Goal: Register for event/course

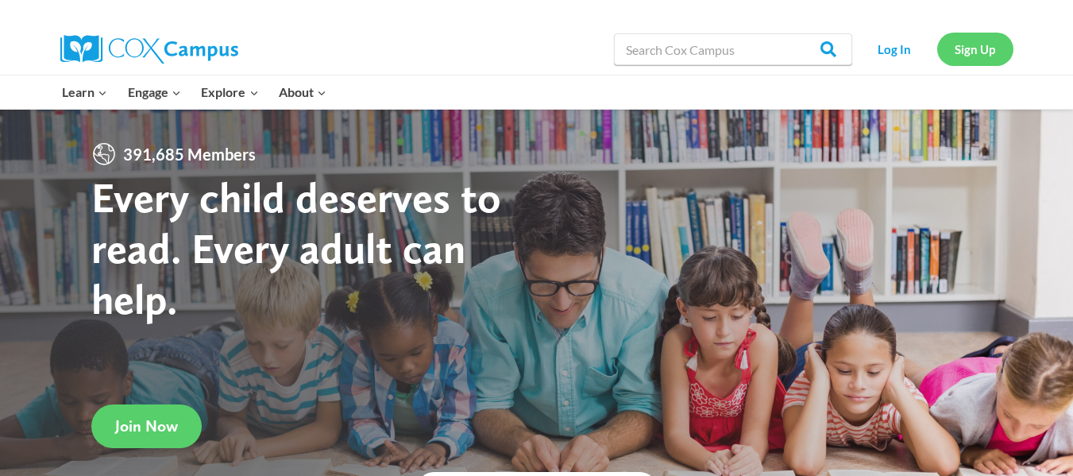
click at [981, 52] on link "Sign Up" at bounding box center [975, 49] width 76 height 33
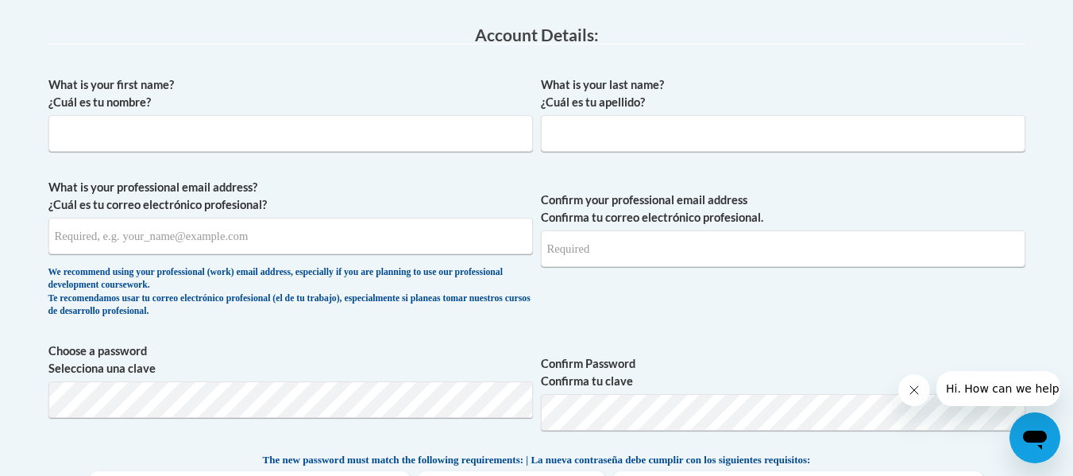
scroll to position [411, 0]
click at [361, 149] on input "What is your first name? ¿Cuál es tu nombre?" at bounding box center [290, 134] width 484 height 37
type input "Marissa"
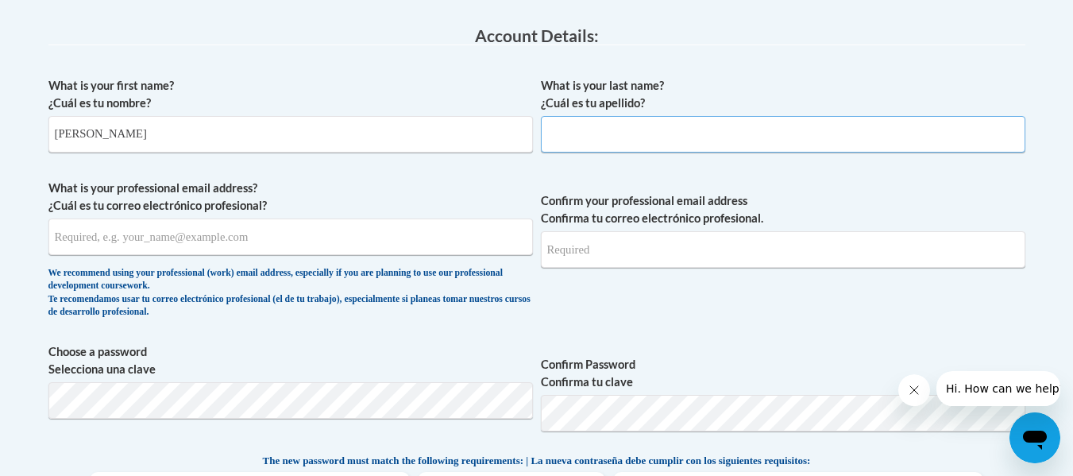
type input "Weber"
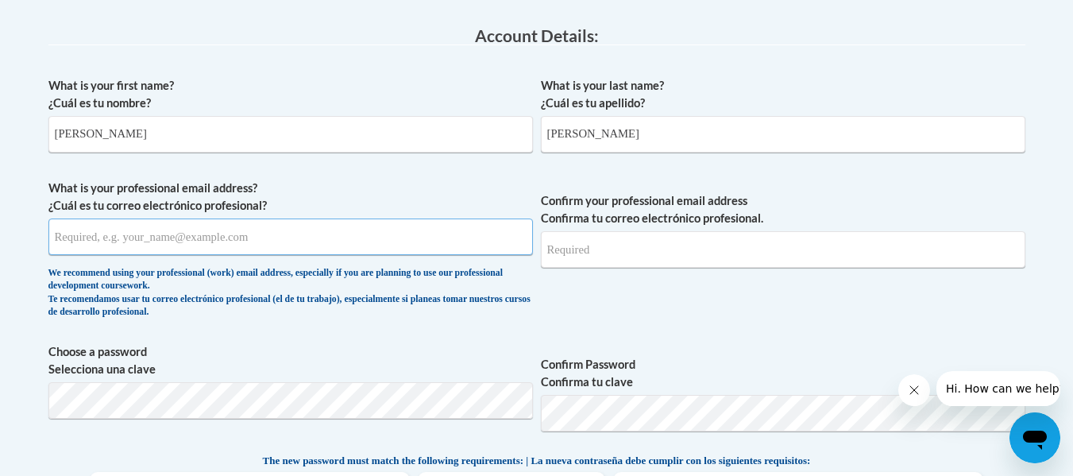
type input "eveweber1@gmail.com"
drag, startPoint x: 241, startPoint y: 239, endPoint x: 26, endPoint y: 241, distance: 214.4
type input "mweber@my.athens.edu"
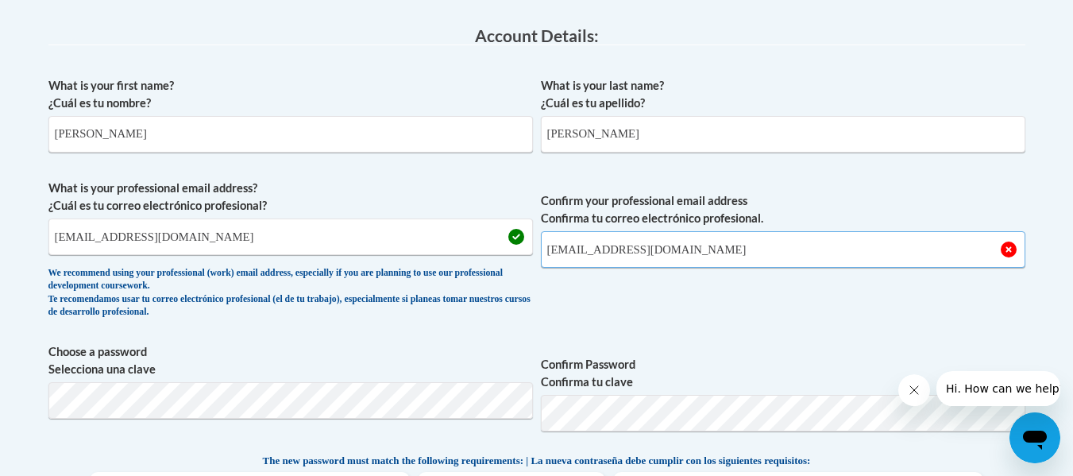
drag, startPoint x: 635, startPoint y: 254, endPoint x: 520, endPoint y: 263, distance: 115.5
click at [520, 263] on span "What is your professional email address? ¿Cuál es tu correo electrónico profesi…" at bounding box center [536, 252] width 977 height 147
click at [681, 250] on input "mweber@my.athens.edu" at bounding box center [783, 249] width 484 height 37
type input "mweber@my.athens.edu"
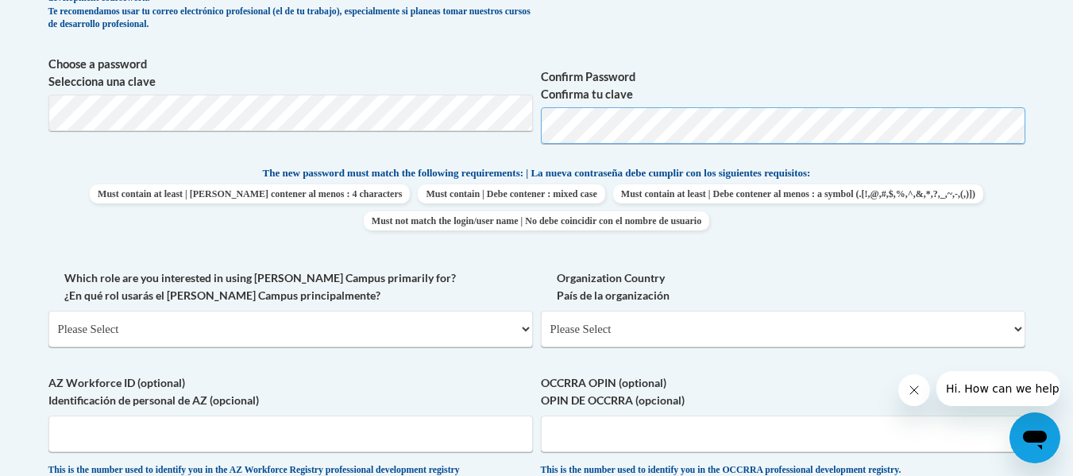
scroll to position [702, 0]
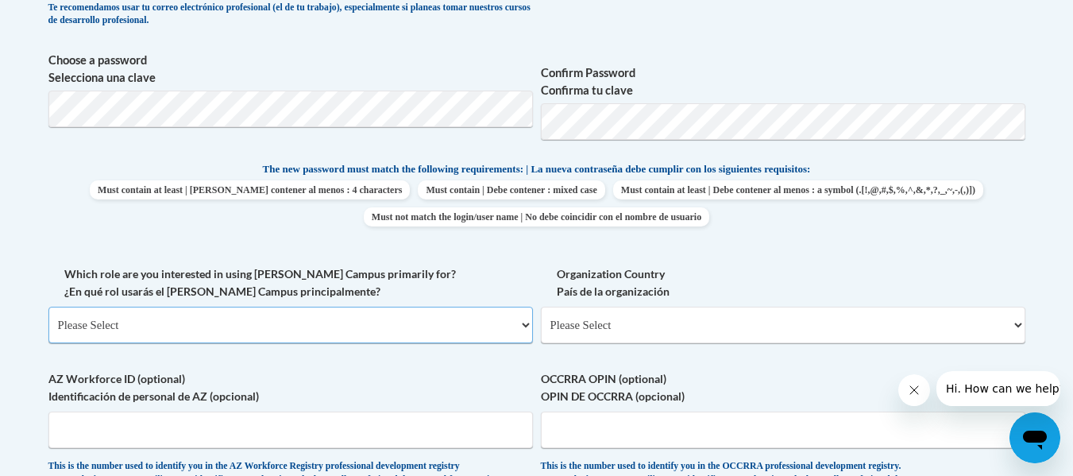
click at [377, 316] on select "Please Select College/University | Colegio/Universidad Community/Nonprofit Part…" at bounding box center [290, 325] width 484 height 37
select select "5a18ea06-2b54-4451-96f2-d152daf9eac5"
click at [48, 307] on select "Please Select College/University | Colegio/Universidad Community/Nonprofit Part…" at bounding box center [290, 325] width 484 height 37
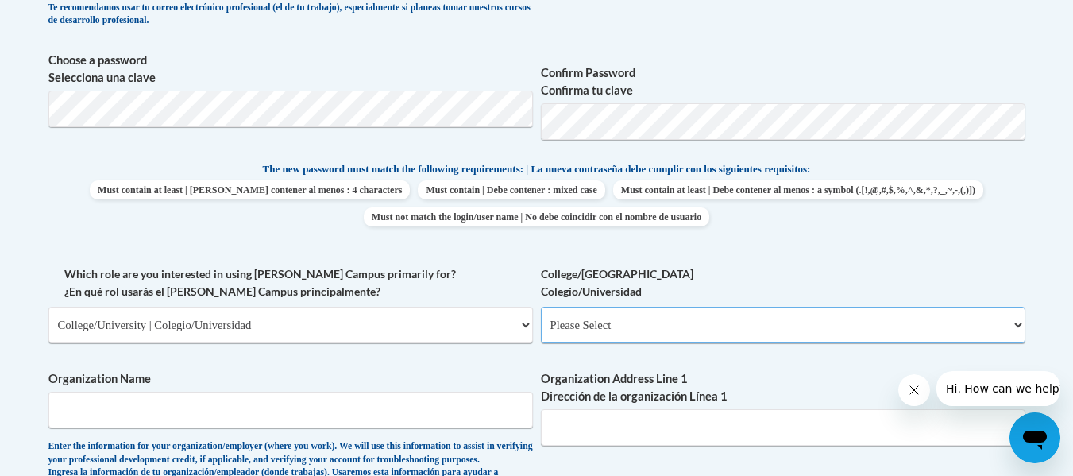
click at [600, 334] on select "Please Select College/University Staff | Empleado universitario College/Univers…" at bounding box center [783, 325] width 484 height 37
select select "99b32b07-cffc-426c-8bf6-0cd77760d84b"
click at [541, 307] on select "Please Select College/University Staff | Empleado universitario College/Univers…" at bounding box center [783, 325] width 484 height 37
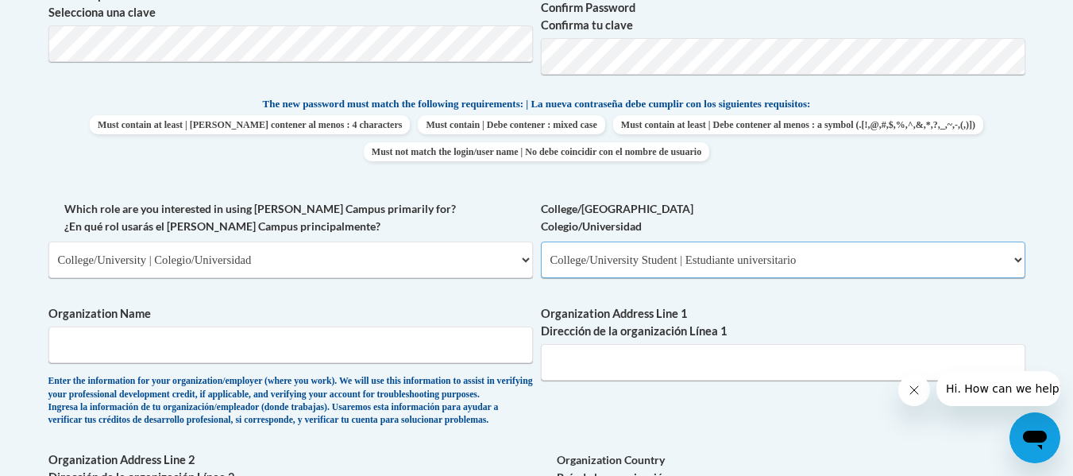
scroll to position [769, 0]
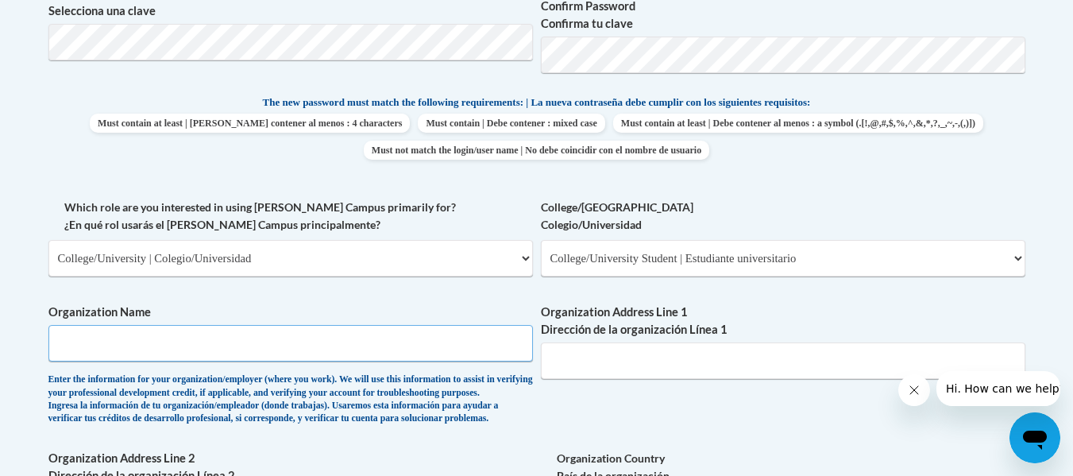
click at [390, 339] on input "Organization Name" at bounding box center [290, 343] width 484 height 37
type input "Athens state university"
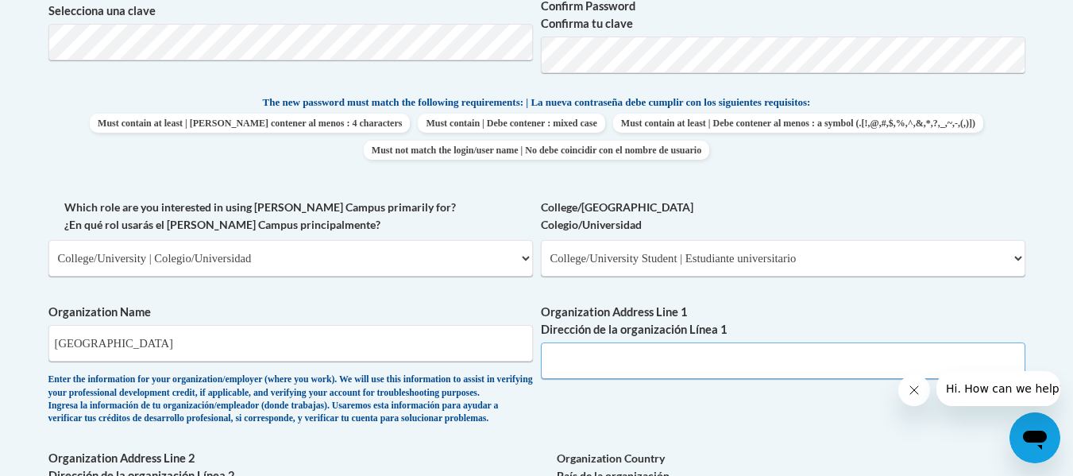
click at [614, 348] on input "Organization Address Line 1 Dirección de la organización Línea 1" at bounding box center [783, 360] width 484 height 37
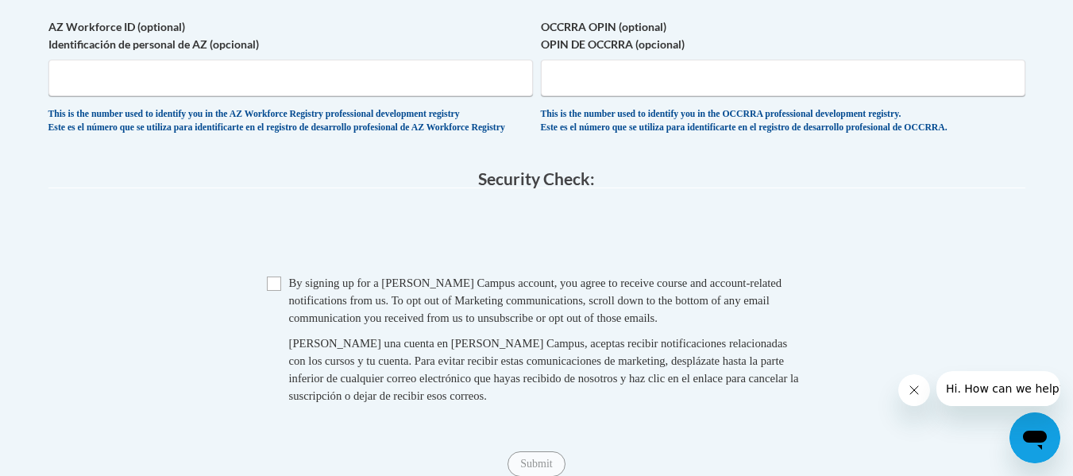
scroll to position [1306, 0]
click at [275, 290] on input "Checkbox" at bounding box center [274, 283] width 14 height 14
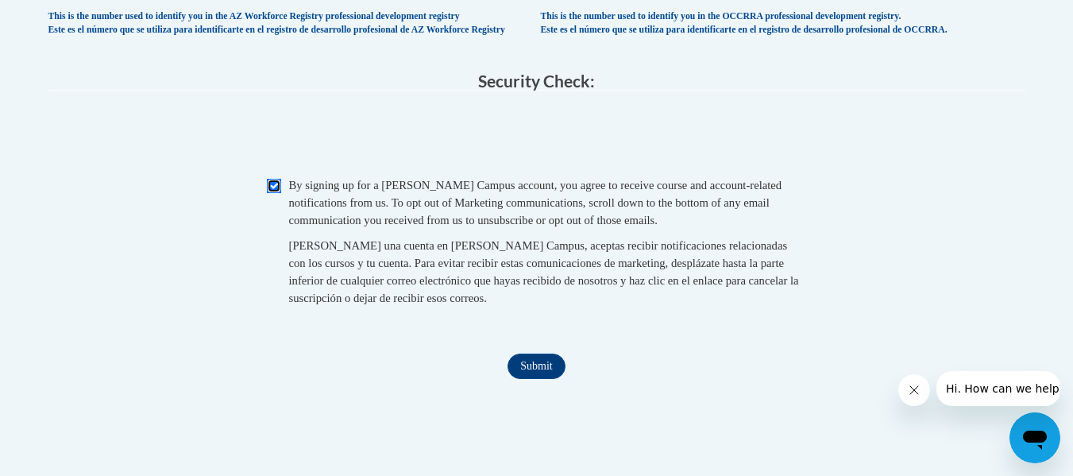
scroll to position [1404, 0]
click at [272, 191] on input "Checkbox" at bounding box center [274, 184] width 14 height 14
checkbox input "false"
click at [548, 377] on input "Submit" at bounding box center [535, 364] width 57 height 25
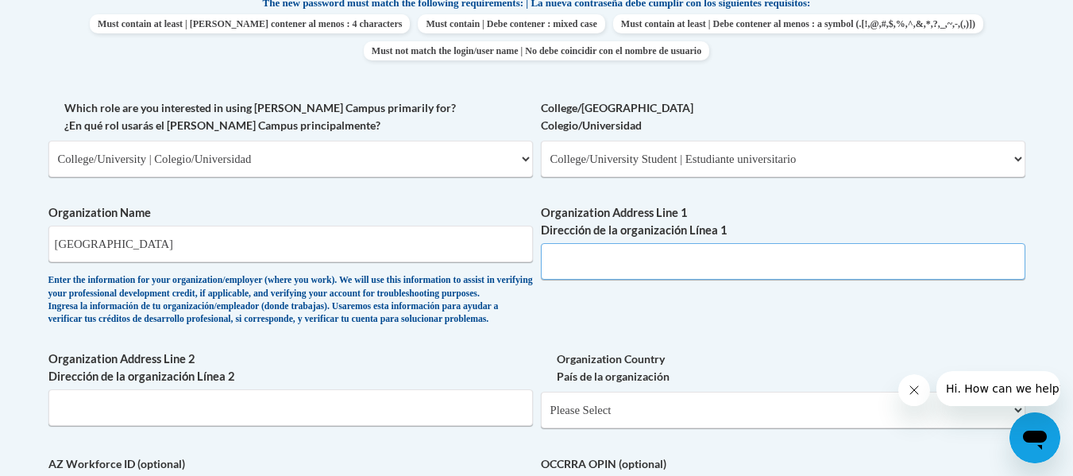
scroll to position [863, 0]
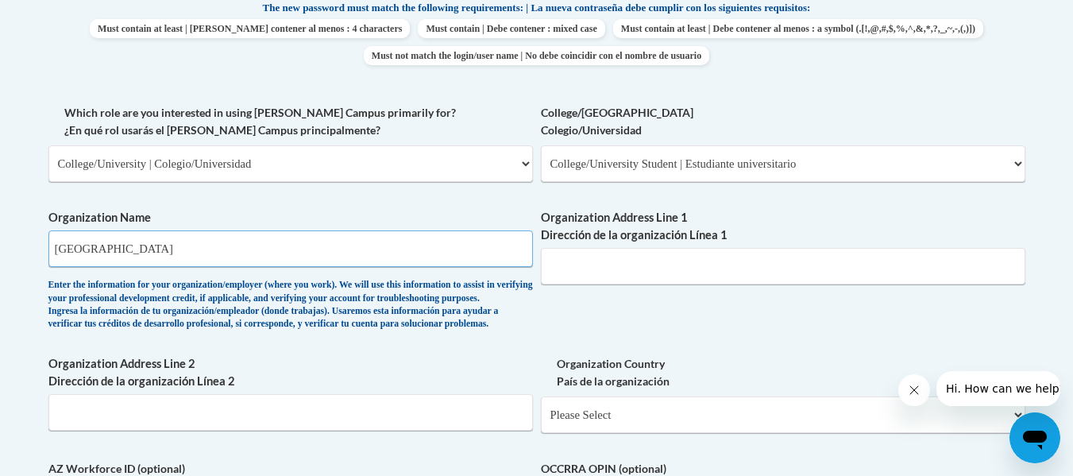
drag, startPoint x: 327, startPoint y: 251, endPoint x: 191, endPoint y: 246, distance: 136.7
click at [191, 246] on input "Athens state university" at bounding box center [290, 248] width 484 height 37
click at [409, 162] on select "Please Select College/University | Colegio/Universidad Community/Nonprofit Part…" at bounding box center [290, 163] width 484 height 37
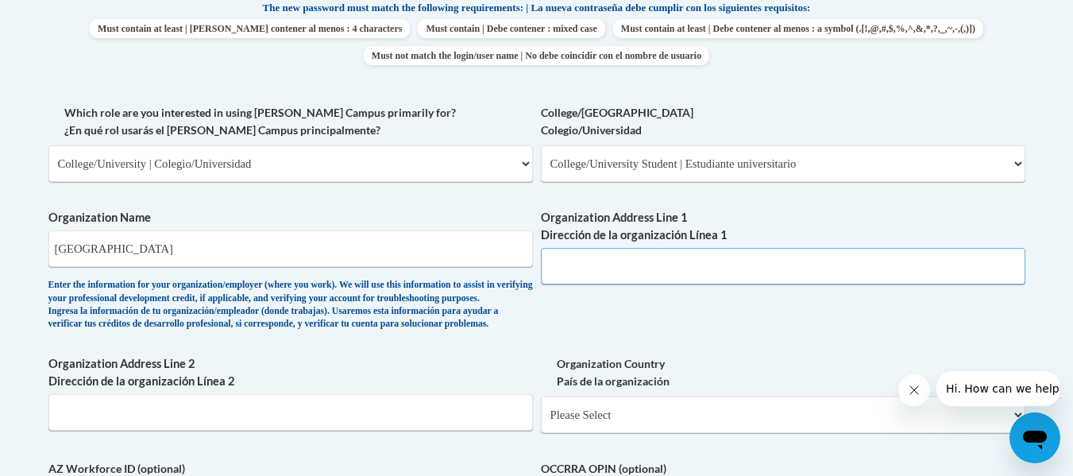
click at [589, 272] on input "Organization Address Line 1 Dirección de la organización Línea 1" at bounding box center [783, 266] width 484 height 37
paste input "300 N Beaty St, Athens, AL 35611"
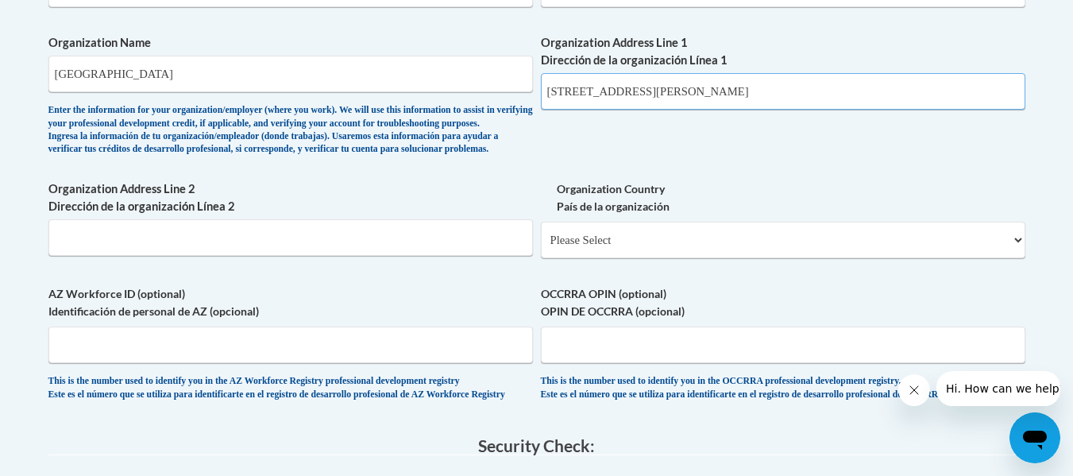
scroll to position [1050, 0]
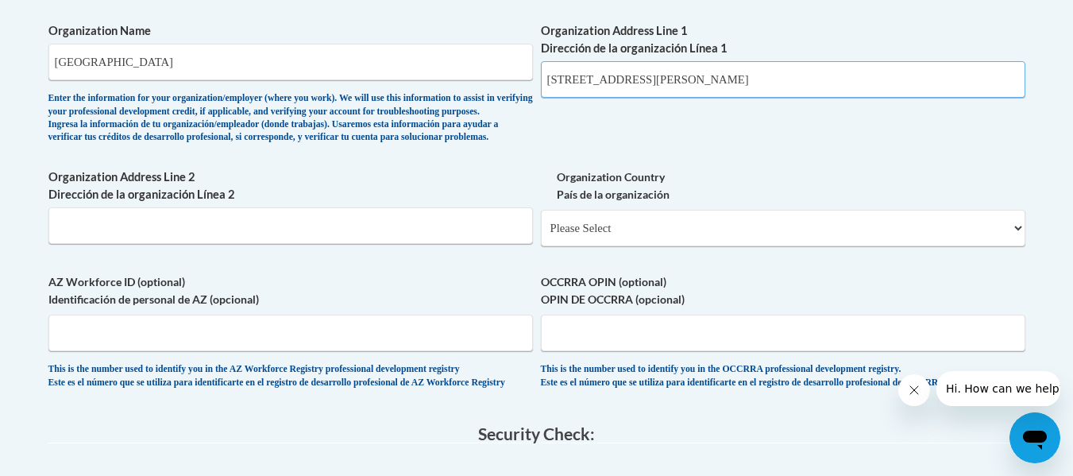
type input "300 N Beaty St, Athens, AL 35611"
click at [619, 246] on select "Please Select United States | Estados Unidos Outside of the United States | Fue…" at bounding box center [783, 228] width 484 height 37
select select "ad49bcad-a171-4b2e-b99c-48b446064914"
click at [541, 235] on select "Please Select United States | Estados Unidos Outside of the United States | Fue…" at bounding box center [783, 228] width 484 height 37
select select
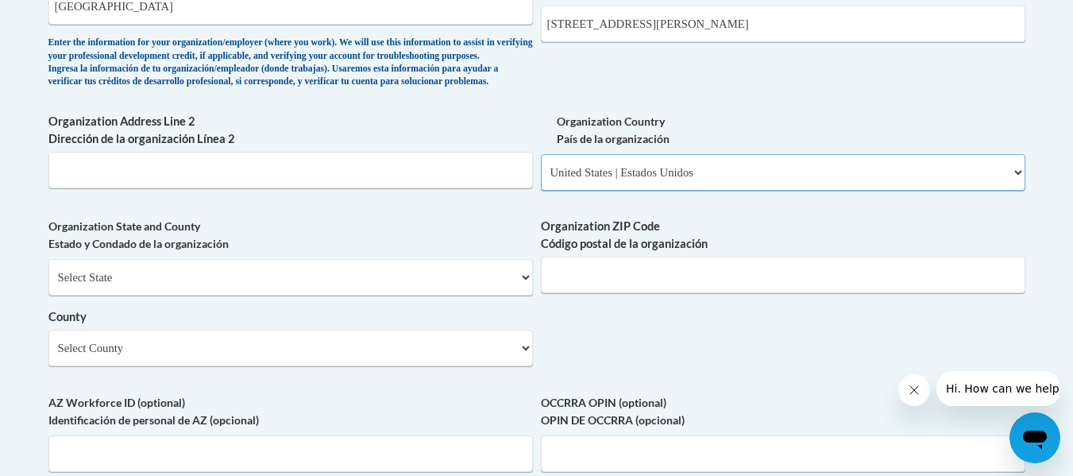
scroll to position [1108, 0]
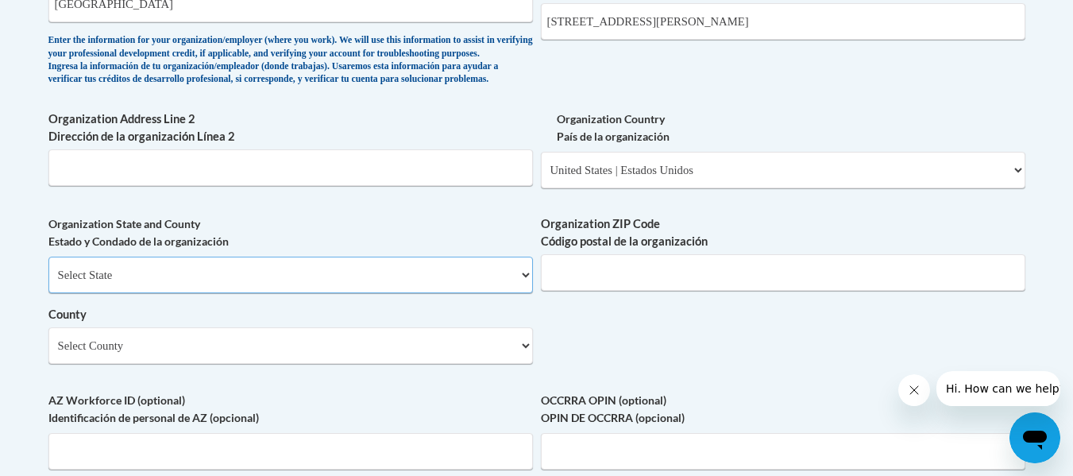
click at [408, 293] on select "Select State Alabama Alaska Arizona Arkansas California Colorado Connecticut De…" at bounding box center [290, 275] width 484 height 37
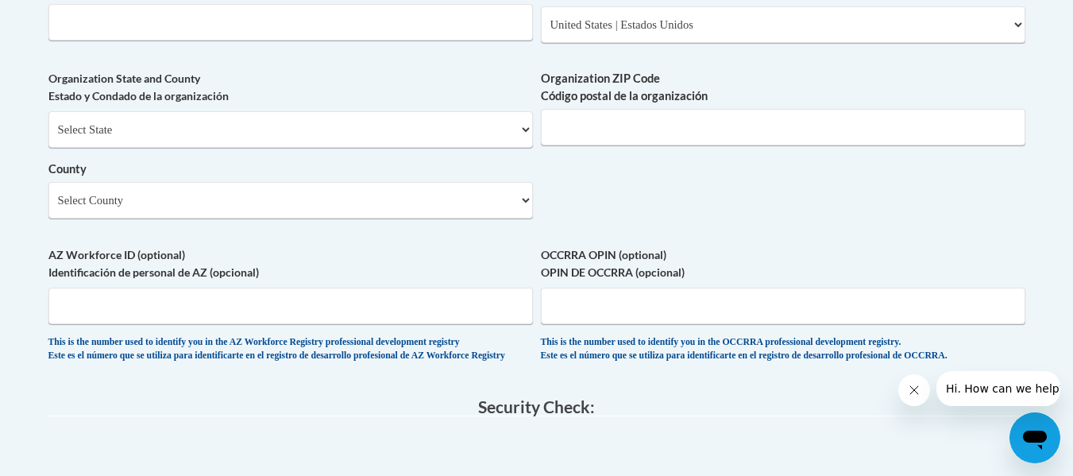
scroll to position [1252, 0]
click at [264, 149] on select "Select State Alabama Alaska Arizona Arkansas California Colorado Connecticut De…" at bounding box center [290, 130] width 484 height 37
select select "Alabama"
click at [48, 138] on select "Select State Alabama Alaska Arizona Arkansas California Colorado Connecticut De…" at bounding box center [290, 130] width 484 height 37
click at [615, 143] on input "Organization ZIP Code Código postal de la organización" at bounding box center [783, 128] width 484 height 37
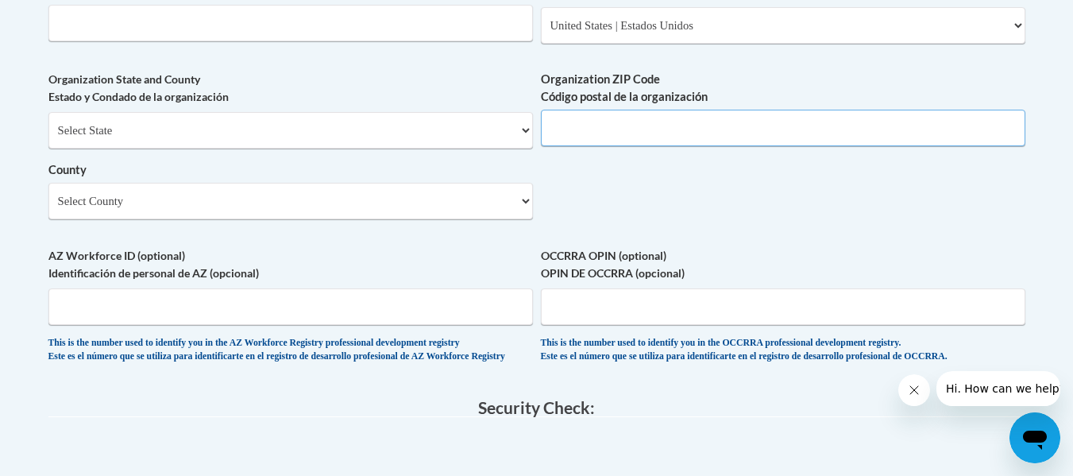
click at [578, 146] on input "Organization ZIP Code Código postal de la organización" at bounding box center [783, 128] width 484 height 37
type input "35611"
click at [319, 219] on select "Select County Autauga Baldwin Barbour Bibb Blount Bullock Butler Calhoun Chambe…" at bounding box center [290, 201] width 484 height 37
click at [263, 219] on select "Select County Autauga Baldwin Barbour Bibb Blount Bullock Butler Calhoun Chambe…" at bounding box center [290, 201] width 484 height 37
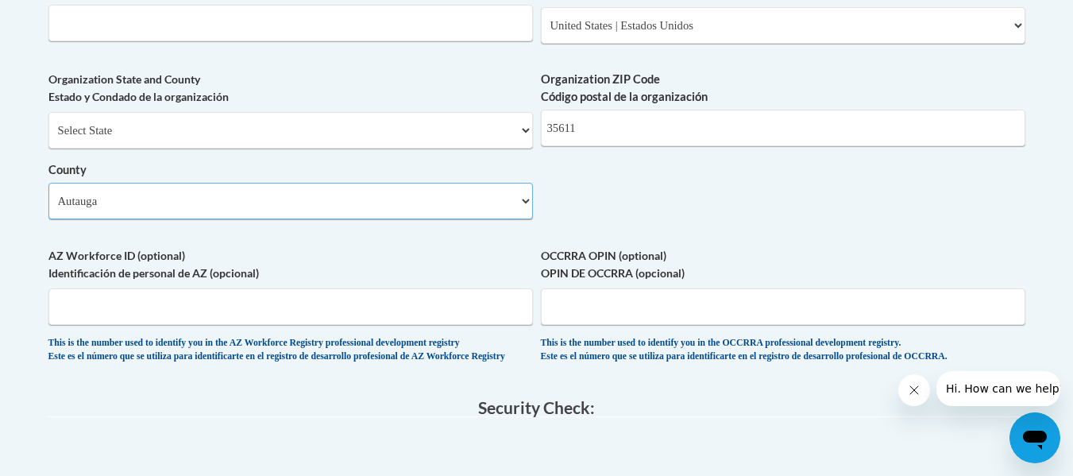
click at [203, 219] on select "Select County Autauga Baldwin Barbour Bibb Blount Bullock Butler Calhoun Chambe…" at bounding box center [290, 201] width 484 height 37
select select "Limestone"
click at [48, 209] on select "Select County Autauga Baldwin Barbour Bibb Blount Bullock Butler Calhoun Chambe…" at bounding box center [290, 201] width 484 height 37
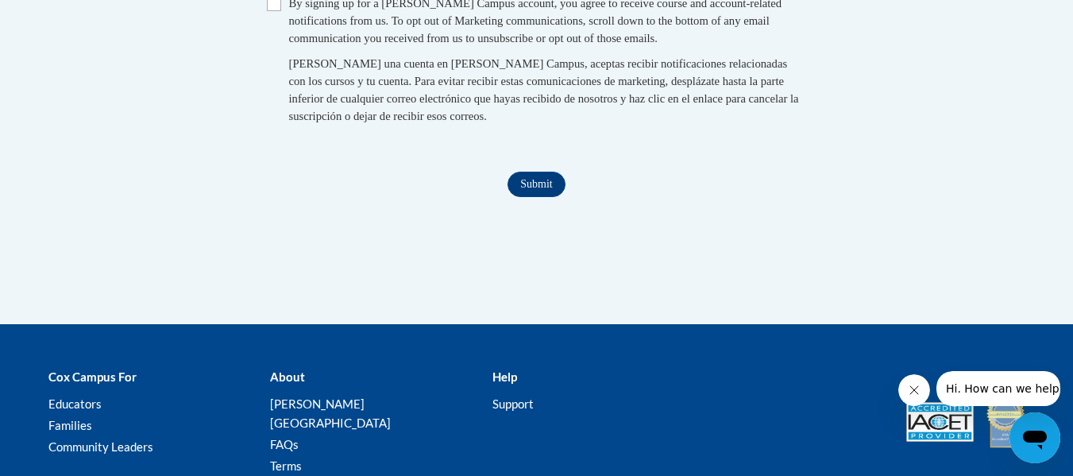
scroll to position [1742, 0]
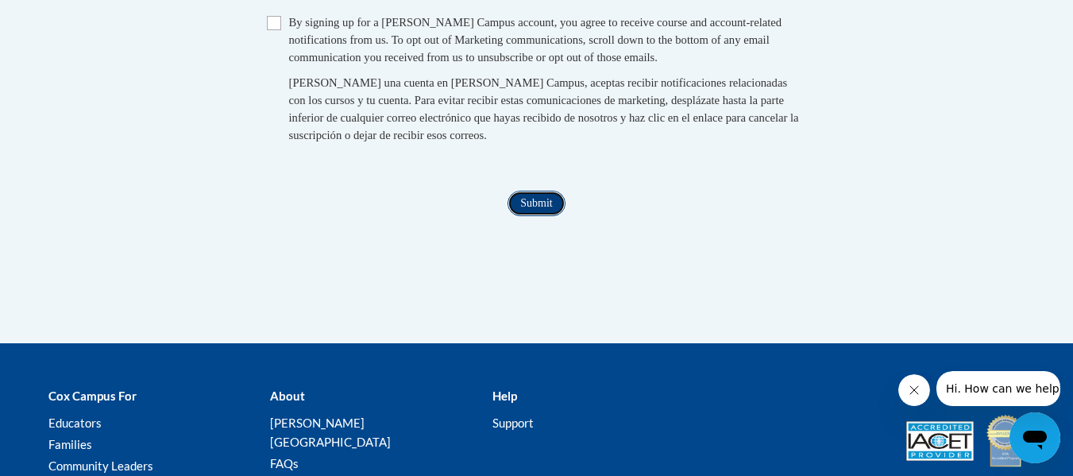
click at [536, 216] on input "Submit" at bounding box center [535, 203] width 57 height 25
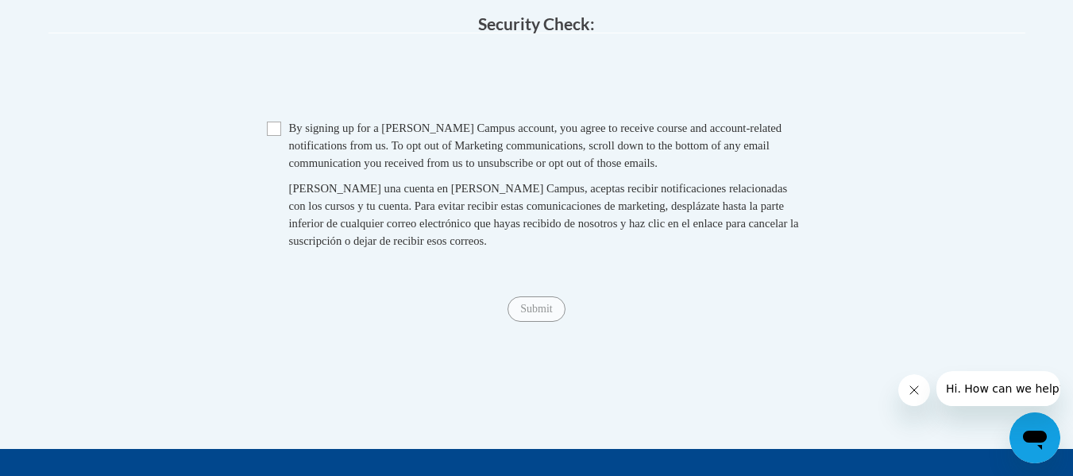
scroll to position [1632, 0]
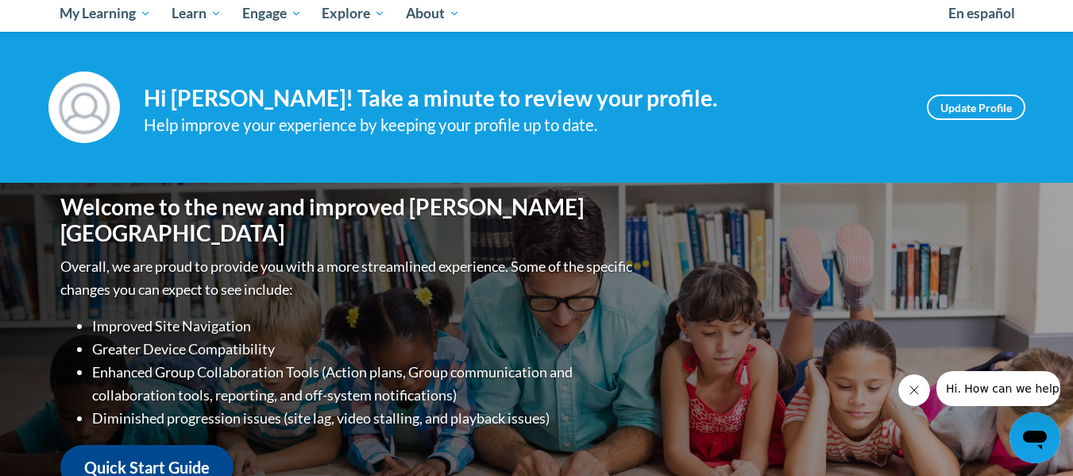
scroll to position [175, 0]
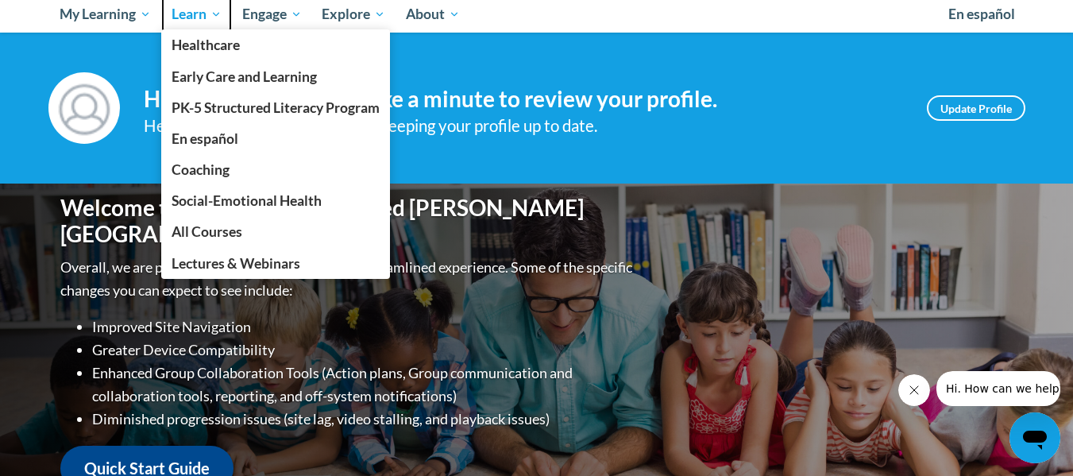
click at [202, 17] on span "Learn" at bounding box center [197, 14] width 50 height 19
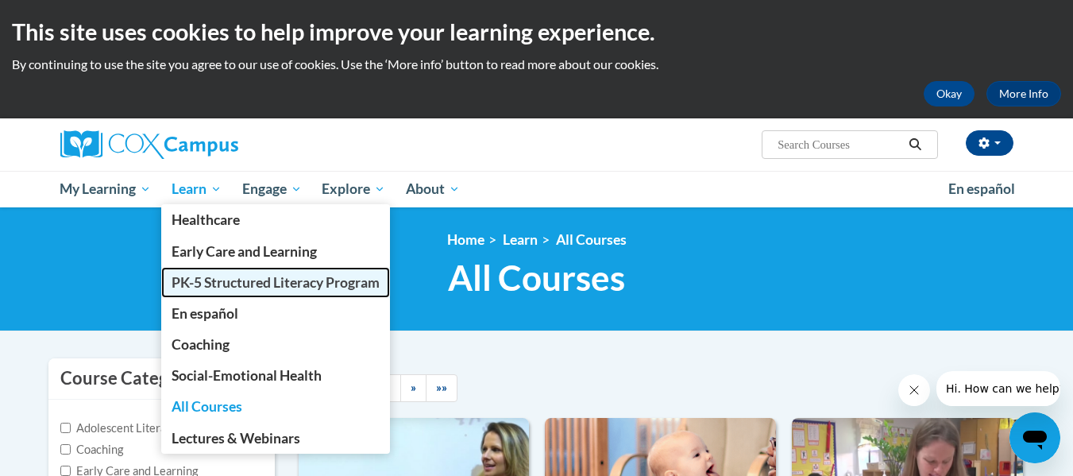
click at [195, 282] on span "PK-5 Structured Literacy Program" at bounding box center [276, 282] width 208 height 17
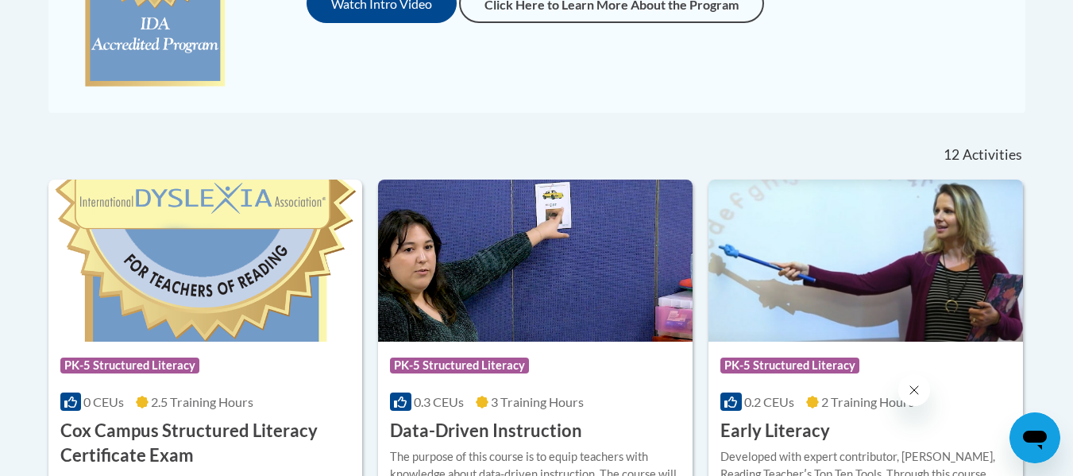
scroll to position [649, 0]
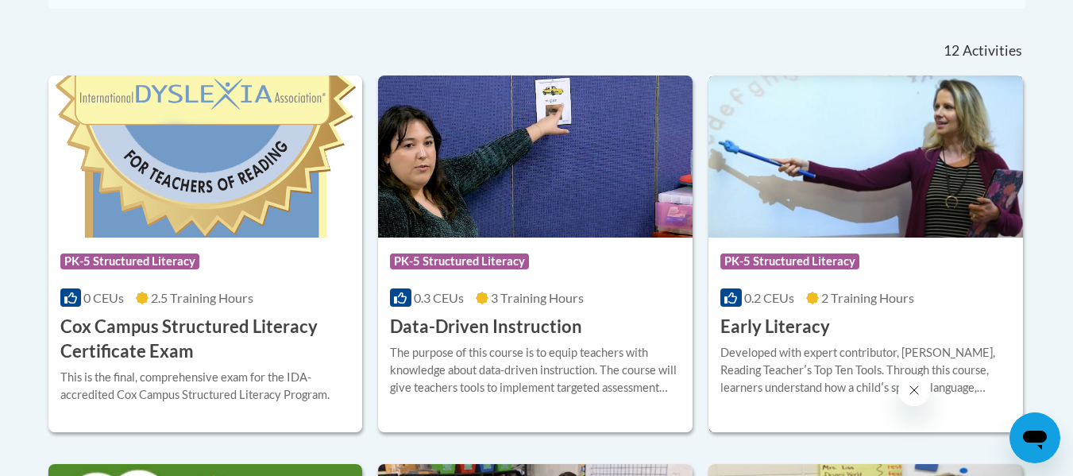
click at [805, 222] on img at bounding box center [865, 156] width 314 height 162
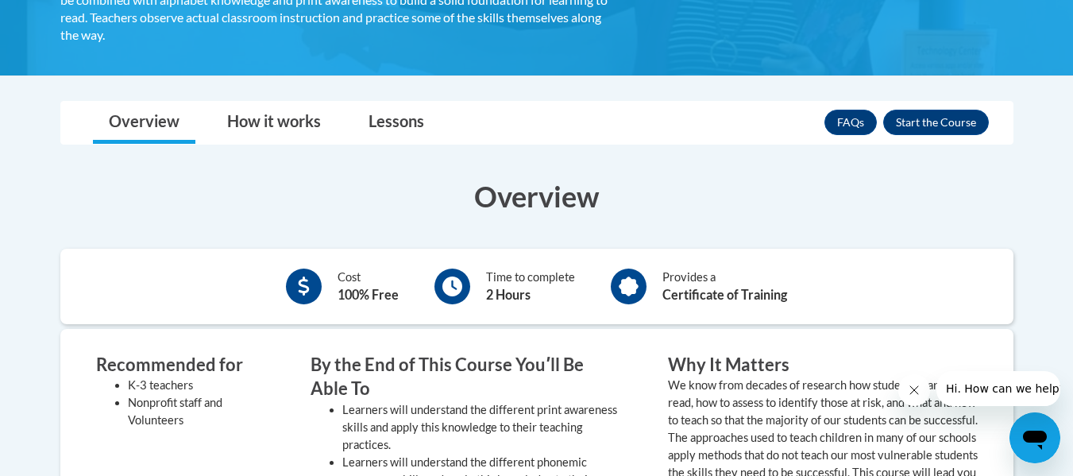
scroll to position [375, 0]
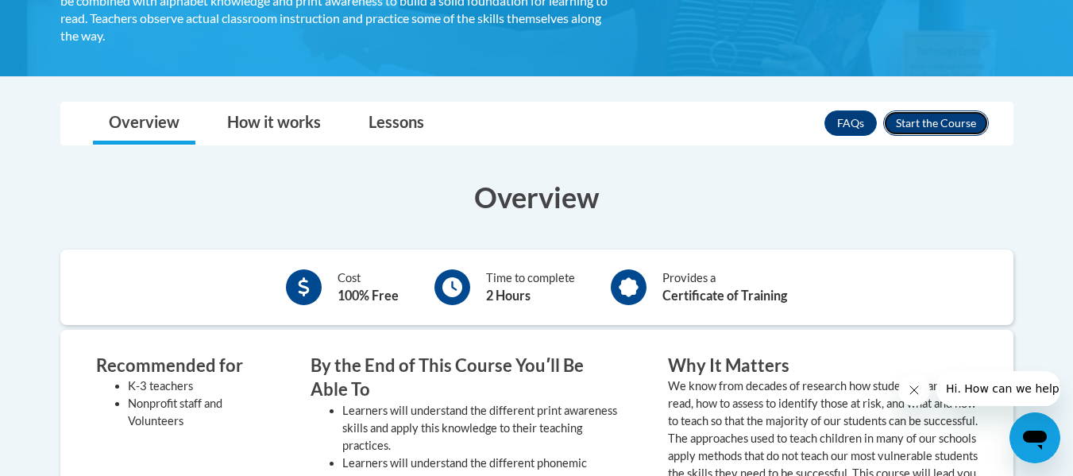
click at [917, 121] on button "Enroll" at bounding box center [936, 122] width 106 height 25
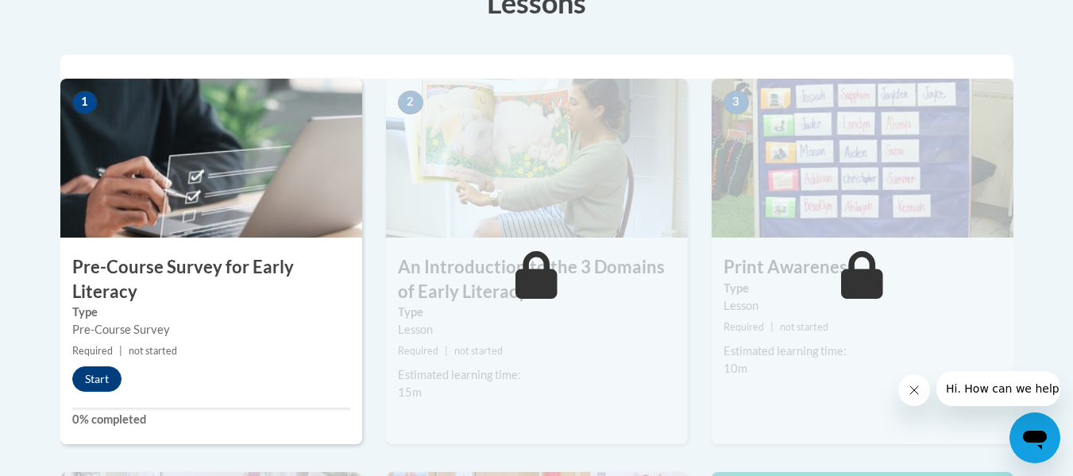
scroll to position [477, 0]
